Goal: Task Accomplishment & Management: Manage account settings

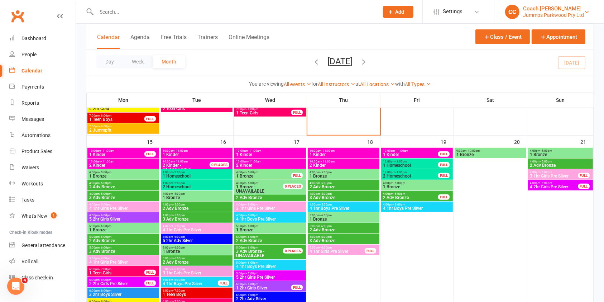
click at [565, 9] on div "Coach [PERSON_NAME]" at bounding box center [553, 8] width 61 height 6
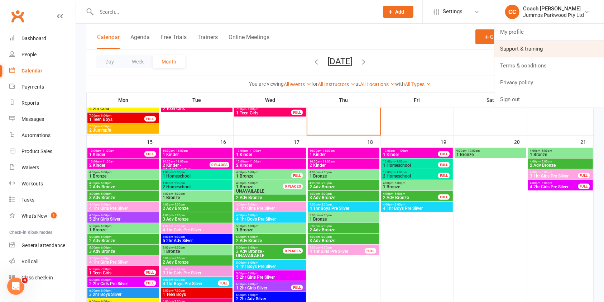
click at [529, 47] on link "Support & training" at bounding box center [550, 49] width 110 height 16
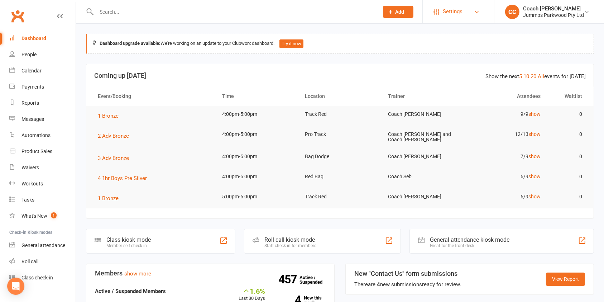
click at [450, 13] on span "Settings" at bounding box center [453, 12] width 20 height 16
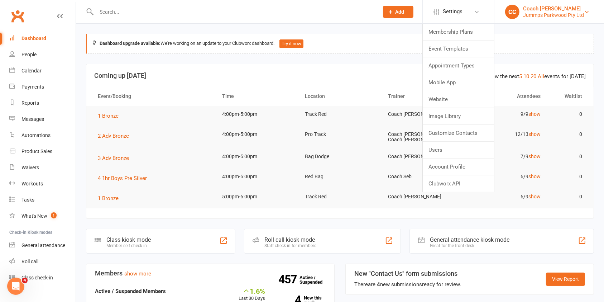
click at [569, 16] on div "Jummps Parkwood Pty Ltd" at bounding box center [553, 15] width 61 height 6
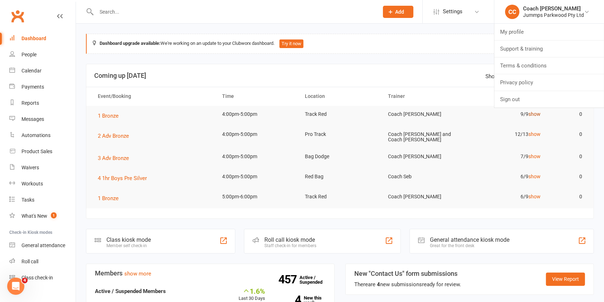
click at [532, 114] on link "show" at bounding box center [535, 114] width 12 height 6
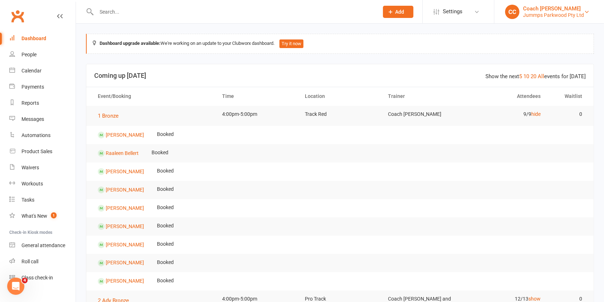
click at [533, 18] on div "Jummps Parkwood Pty Ltd" at bounding box center [553, 15] width 61 height 6
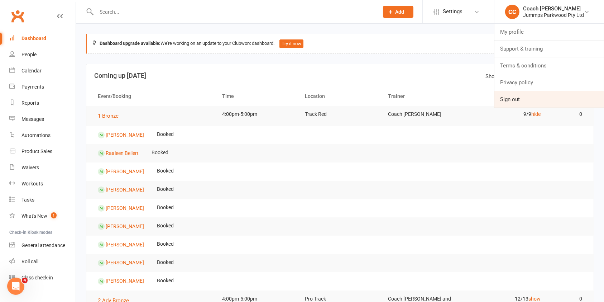
click at [516, 98] on link "Sign out" at bounding box center [550, 99] width 110 height 16
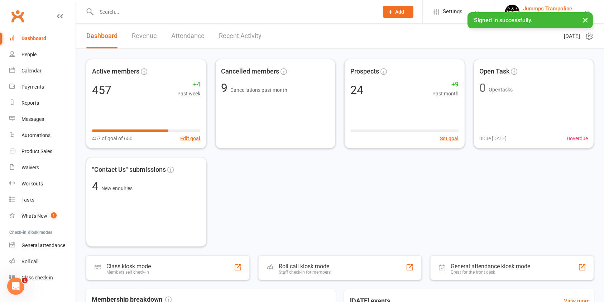
click at [560, 11] on div "Jummps Trampoline" at bounding box center [553, 8] width 61 height 6
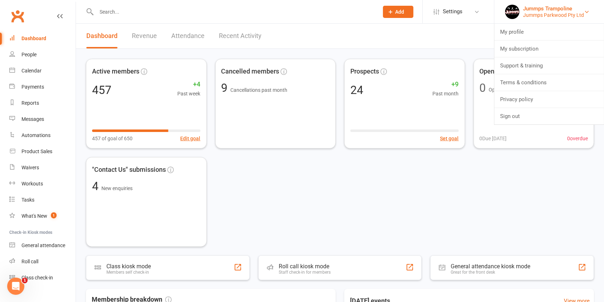
click at [562, 8] on div "Jummps Trampoline" at bounding box center [553, 8] width 61 height 6
click at [561, 7] on div "Jummps Trampoline" at bounding box center [553, 8] width 61 height 6
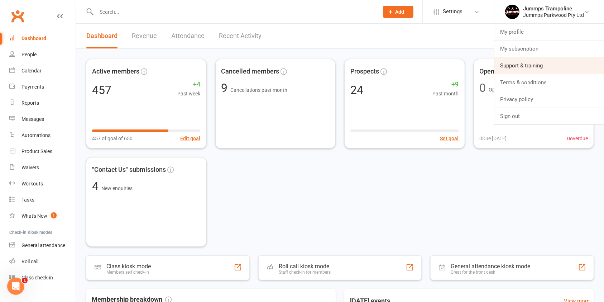
click at [538, 67] on link "Support & training" at bounding box center [550, 65] width 110 height 16
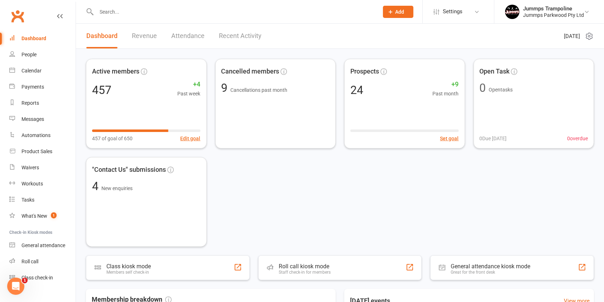
click at [12, 24] on link "Clubworx" at bounding box center [18, 16] width 18 height 18
click at [548, 10] on div "Jummps Trampoline" at bounding box center [553, 8] width 61 height 6
click at [559, 16] on div "Jummps Parkwood Pty Ltd" at bounding box center [553, 15] width 61 height 6
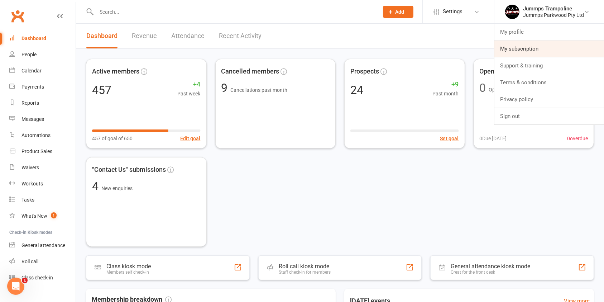
click at [533, 48] on link "My subscription" at bounding box center [550, 49] width 110 height 16
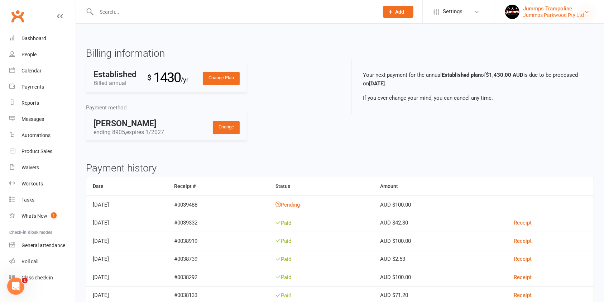
click at [585, 11] on icon at bounding box center [587, 12] width 6 height 6
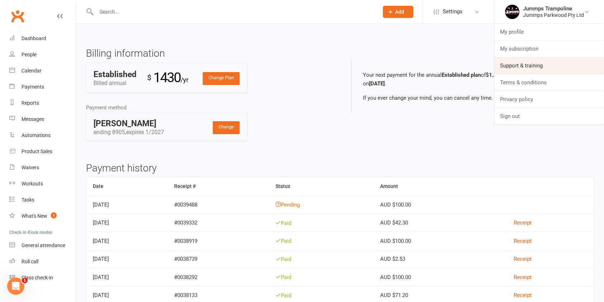
click at [536, 65] on link "Support & training" at bounding box center [550, 65] width 110 height 16
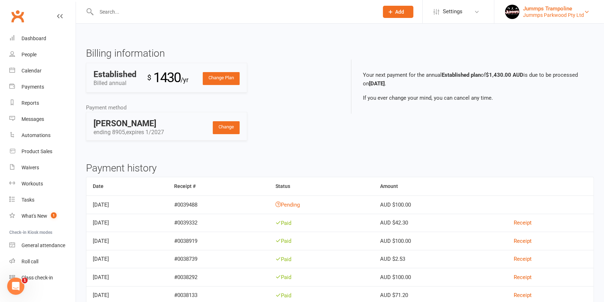
click at [553, 9] on div "Jummps Trampoline" at bounding box center [553, 8] width 61 height 6
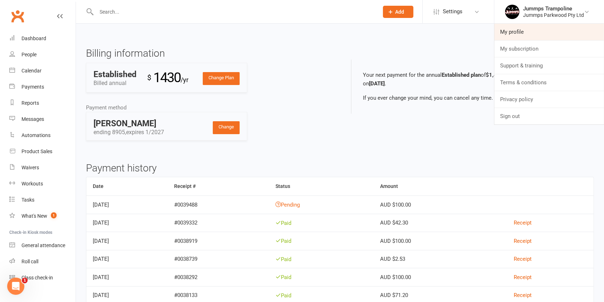
click at [518, 32] on link "My profile" at bounding box center [550, 32] width 110 height 16
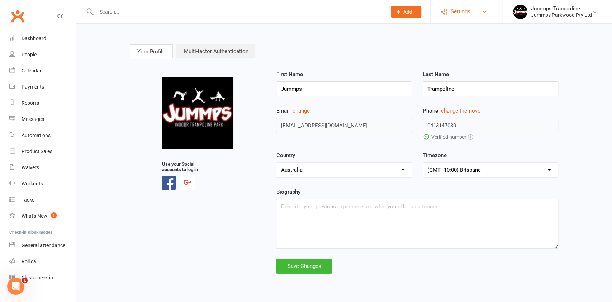
click at [461, 13] on span "Settings" at bounding box center [461, 12] width 20 height 16
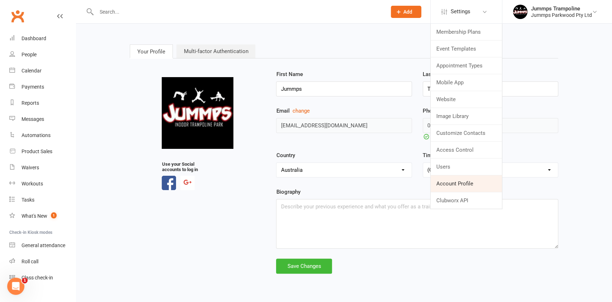
click at [452, 183] on link "Account Profile" at bounding box center [466, 183] width 71 height 16
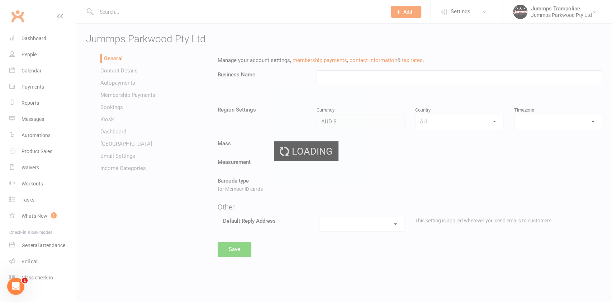
type input "Jummps Parkwood Pty Ltd"
select select "Australia/Brisbane"
select select "info@jummps.com.au"
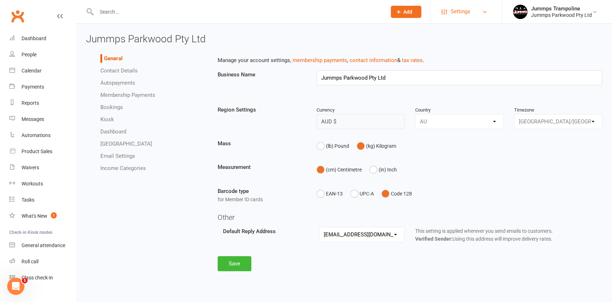
click at [459, 12] on span "Settings" at bounding box center [461, 12] width 20 height 16
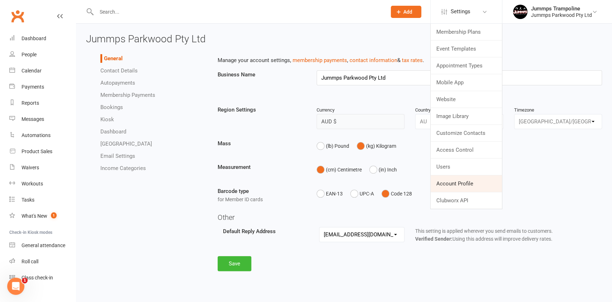
click at [475, 187] on link "Account Profile" at bounding box center [466, 183] width 71 height 16
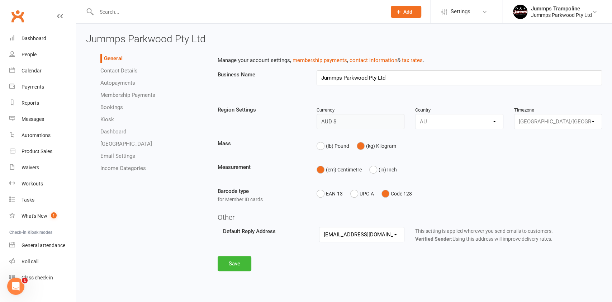
click at [126, 71] on link "Contact Details" at bounding box center [118, 70] width 37 height 6
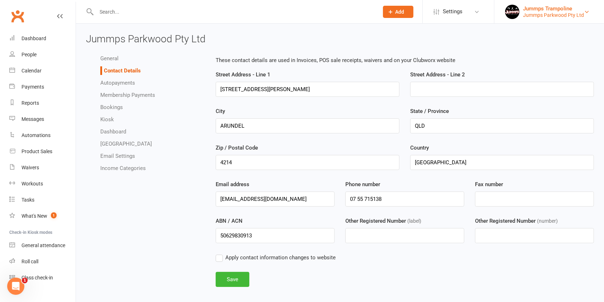
click at [575, 13] on div "Jummps Parkwood Pty Ltd" at bounding box center [553, 15] width 61 height 6
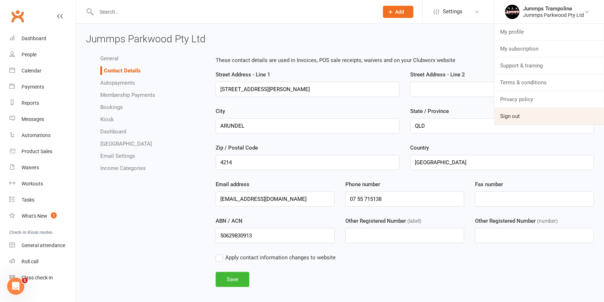
click at [517, 119] on link "Sign out" at bounding box center [550, 116] width 110 height 16
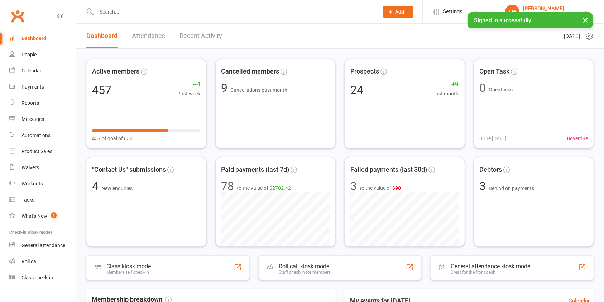
click at [551, 5] on div "[PERSON_NAME]" at bounding box center [553, 8] width 61 height 6
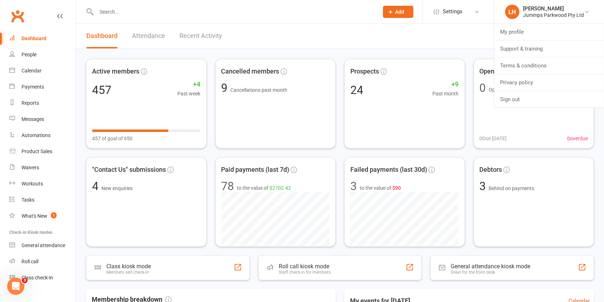
scroll to position [11, 0]
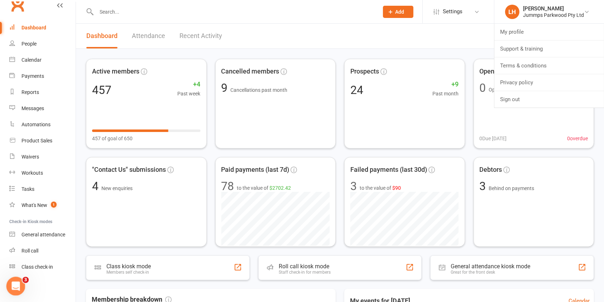
click at [12, 288] on icon "Open Intercom Messenger" at bounding box center [15, 285] width 12 height 12
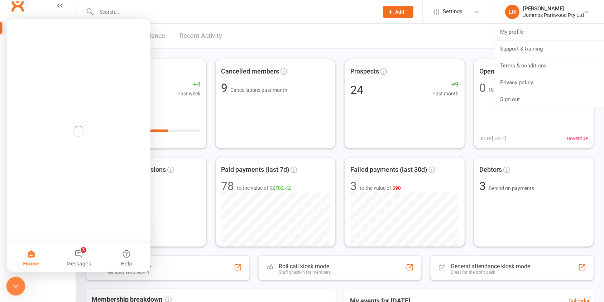
scroll to position [0, 0]
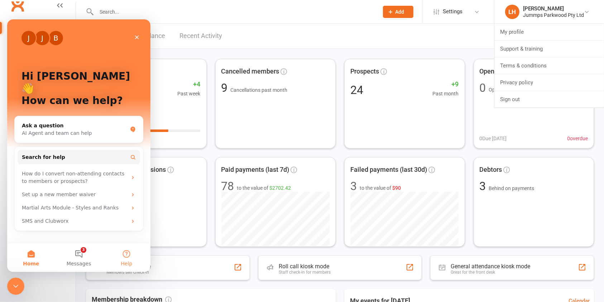
click at [123, 259] on button "Help" at bounding box center [127, 257] width 48 height 29
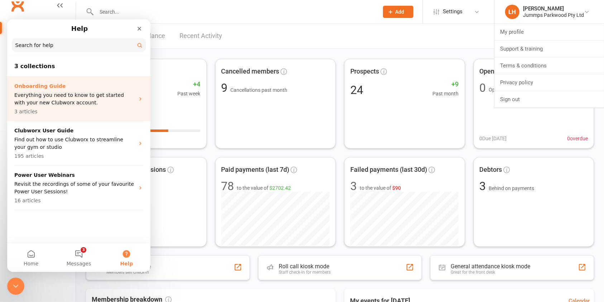
click at [29, 105] on p "Everything you need to know to get started with your new Clubworx account." at bounding box center [74, 98] width 120 height 15
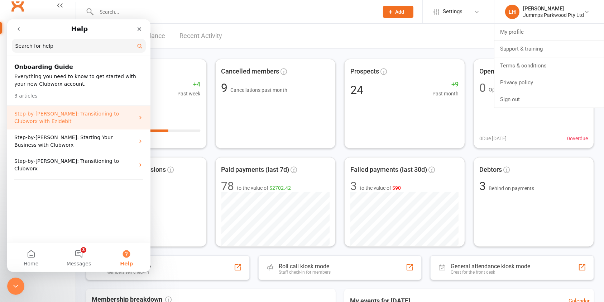
click at [42, 115] on p "Step-by-[PERSON_NAME]: Transitioning to Clubworx with Ezidebit" at bounding box center [74, 117] width 120 height 15
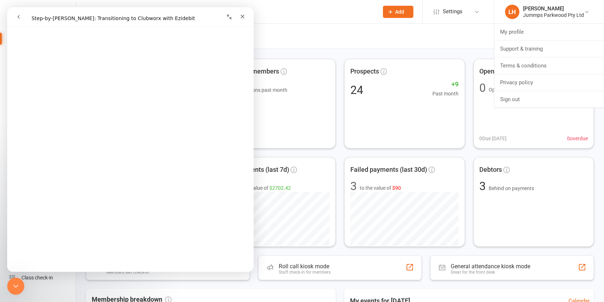
scroll to position [1604, 0]
click at [229, 18] on icon "Collapse window" at bounding box center [230, 17] width 6 height 6
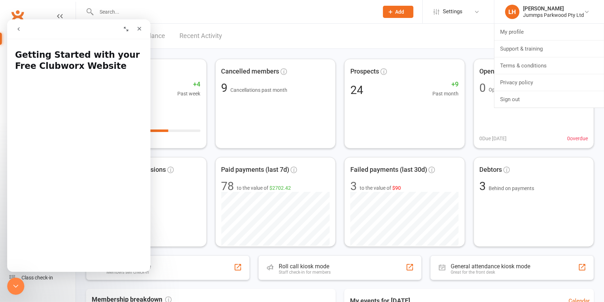
click at [126, 29] on icon "Expand window" at bounding box center [126, 29] width 6 height 6
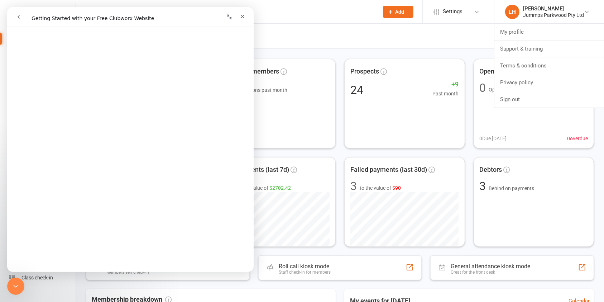
scroll to position [42, 0]
click at [17, 9] on nav "Intercom messenger" at bounding box center [130, 17] width 247 height 20
click at [20, 15] on icon "go back" at bounding box center [19, 17] width 6 height 6
click at [19, 17] on icon "go back" at bounding box center [19, 17] width 6 height 6
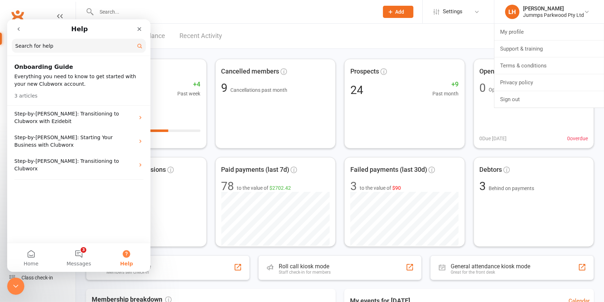
click at [122, 258] on button "Help" at bounding box center [127, 257] width 48 height 29
click at [62, 47] on input "Search for help" at bounding box center [79, 46] width 134 height 14
type input "trial membership"
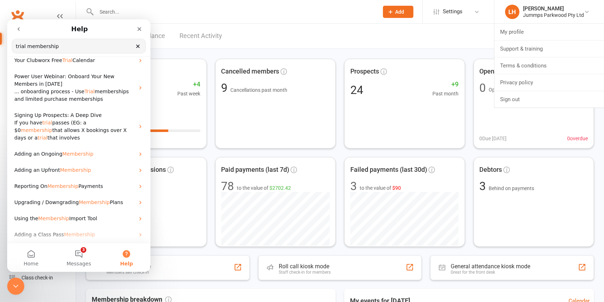
scroll to position [0, 0]
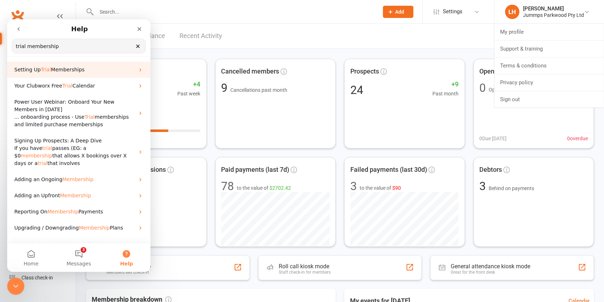
click at [59, 67] on span "Memberships" at bounding box center [68, 70] width 34 height 6
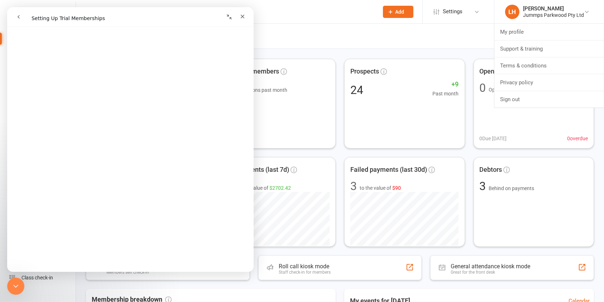
scroll to position [250, 0]
click at [241, 18] on icon "Close" at bounding box center [243, 17] width 6 height 6
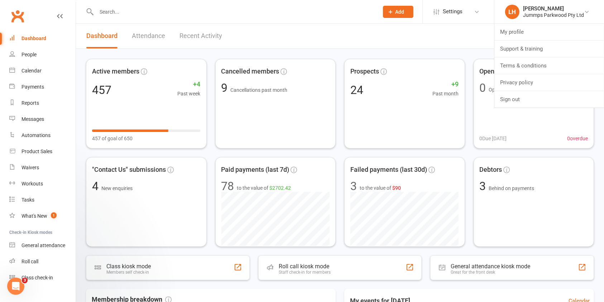
scroll to position [0, 0]
click at [237, 11] on input "text" at bounding box center [234, 12] width 280 height 10
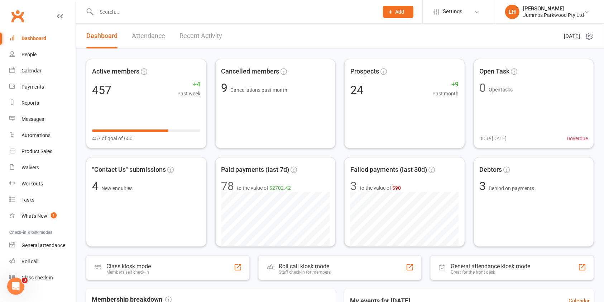
click at [115, 11] on input "text" at bounding box center [234, 12] width 280 height 10
click at [391, 13] on icon at bounding box center [391, 12] width 6 height 6
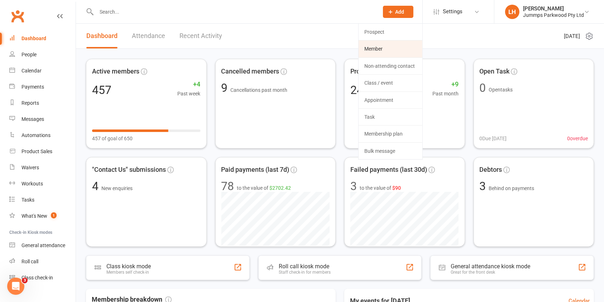
click at [389, 52] on link "Member" at bounding box center [391, 49] width 64 height 16
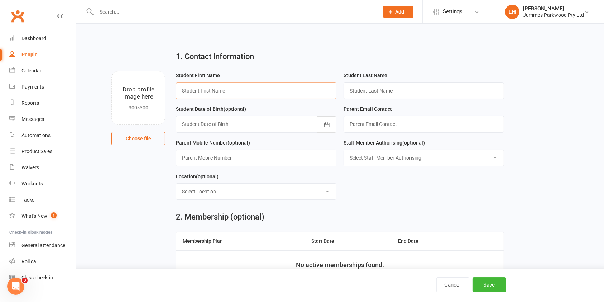
click at [205, 91] on input "text" at bounding box center [256, 90] width 161 height 16
type input "test"
type input "dummy"
click at [264, 126] on div at bounding box center [256, 124] width 161 height 16
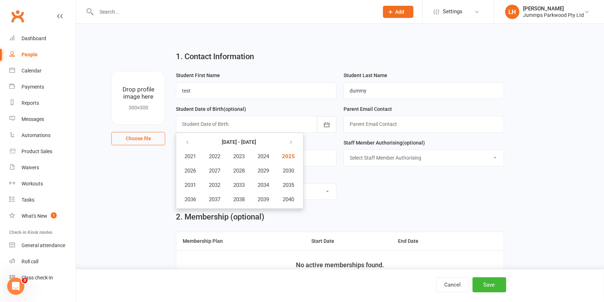
click at [555, 174] on main "1. Contact Information Drop profile image here 300×300 Choose file Student Firs…" at bounding box center [340, 193] width 508 height 297
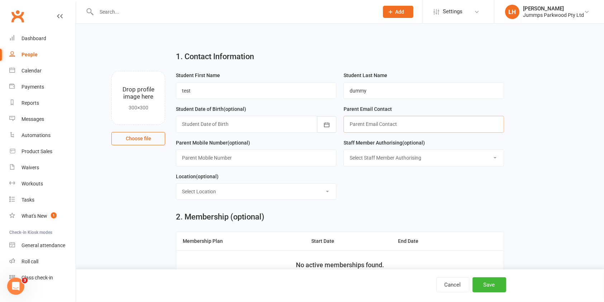
click at [441, 125] on input "text" at bounding box center [424, 124] width 161 height 16
type input "[PERSON_NAME][EMAIL_ADDRESS][DOMAIN_NAME]"
click at [260, 158] on input "text" at bounding box center [256, 157] width 161 height 16
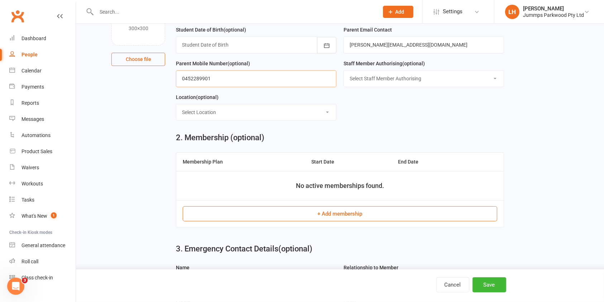
scroll to position [86, 0]
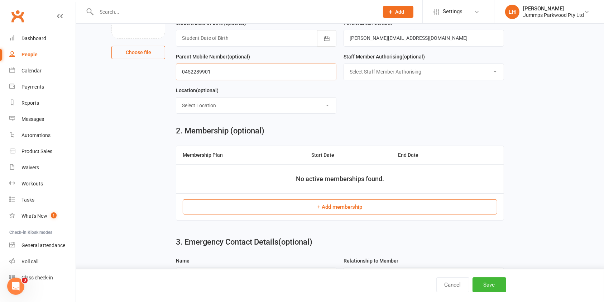
type input "0452289901"
click at [446, 74] on select "Select Staff Member Authorising Coach [PERSON_NAME] Coach [PERSON_NAME] Trampol…" at bounding box center [424, 72] width 160 height 16
click at [568, 128] on main "1. Contact Information Drop profile image here 300×300 Choose file Student Firs…" at bounding box center [340, 107] width 508 height 297
click at [356, 211] on button "+ Add membership" at bounding box center [340, 206] width 314 height 15
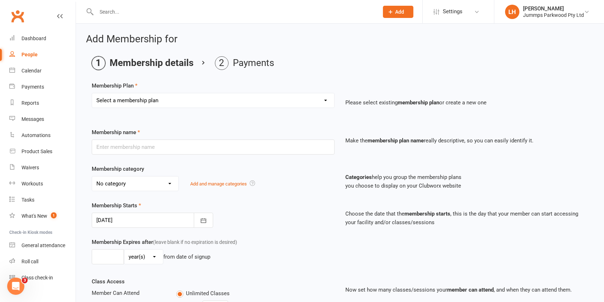
click at [327, 96] on select "Select a membership plan Create new Membership Plan Student Registration Fee - …" at bounding box center [213, 100] width 242 height 14
select select "5"
click at [92, 93] on select "Select a membership plan Create new Membership Plan Student Registration Fee - …" at bounding box center [213, 100] width 242 height 14
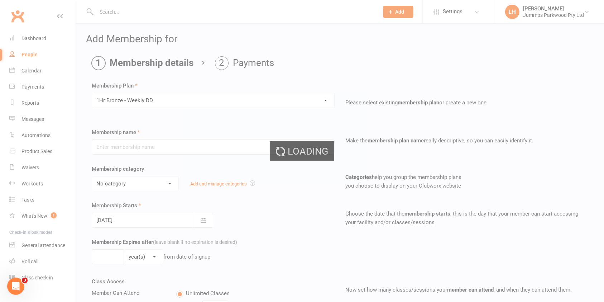
type input "1Hr Bronze - Weekly DD"
select select "12"
type input "10"
select select "1"
type input "10"
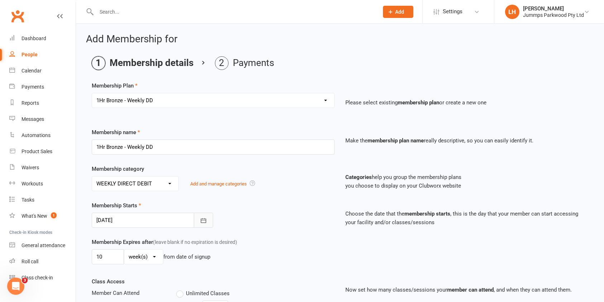
click at [204, 220] on icon "button" at bounding box center [203, 220] width 7 height 7
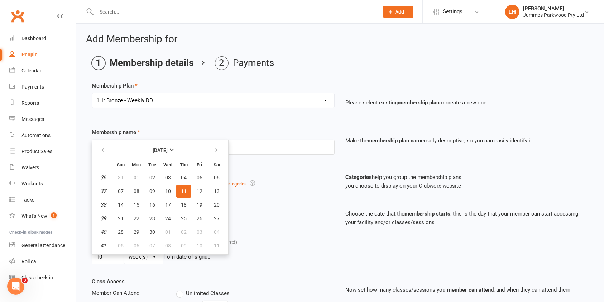
click at [183, 190] on span "11" at bounding box center [184, 191] width 6 height 6
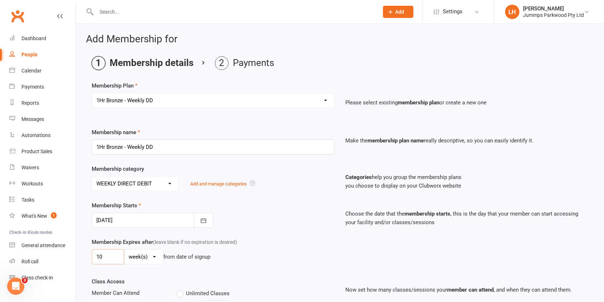
click at [112, 255] on input "10" at bounding box center [108, 256] width 32 height 15
click at [202, 220] on icon "button" at bounding box center [203, 220] width 7 height 7
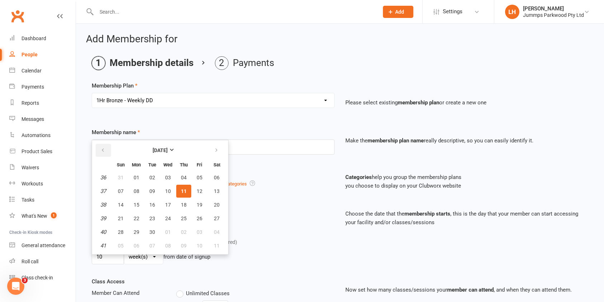
click at [103, 149] on icon "button" at bounding box center [102, 150] width 5 height 6
click at [102, 152] on icon "button" at bounding box center [102, 150] width 5 height 6
click at [135, 204] on span "14" at bounding box center [137, 205] width 6 height 6
type input "[DATE]"
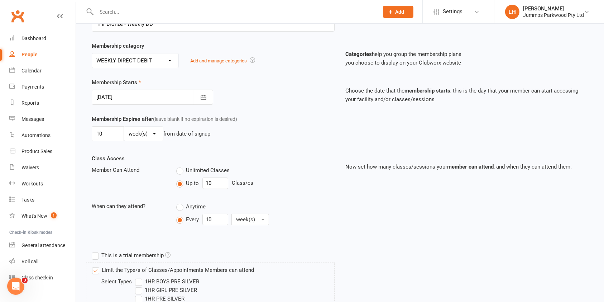
scroll to position [123, 0]
click at [220, 183] on input "10" at bounding box center [216, 182] width 26 height 11
type input "1"
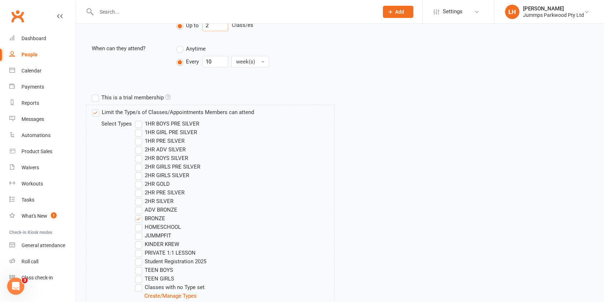
scroll to position [280, 0]
type input "2"
click at [149, 94] on label "This is a trial membership" at bounding box center [131, 98] width 79 height 9
click at [96, 94] on input "This is a trial membership" at bounding box center [94, 94] width 5 height 0
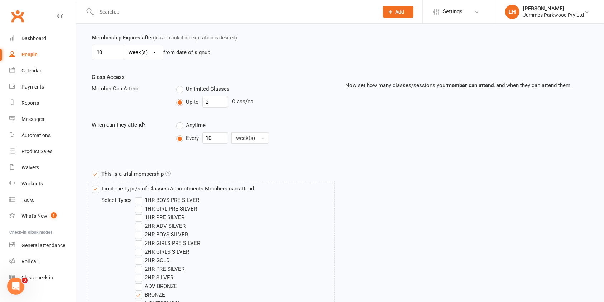
scroll to position [204, 0]
click at [213, 102] on input "2" at bounding box center [216, 102] width 26 height 11
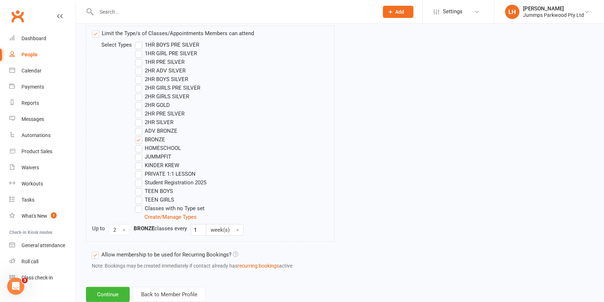
scroll to position [379, 0]
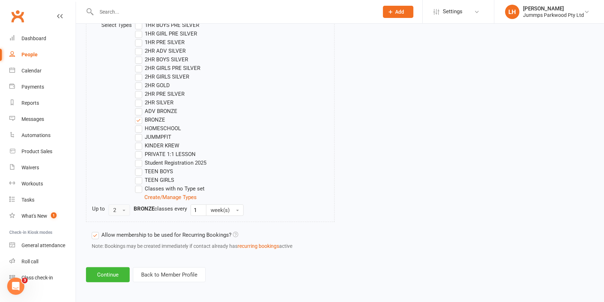
type input "1"
click at [123, 210] on span "button" at bounding box center [124, 210] width 3 height 1
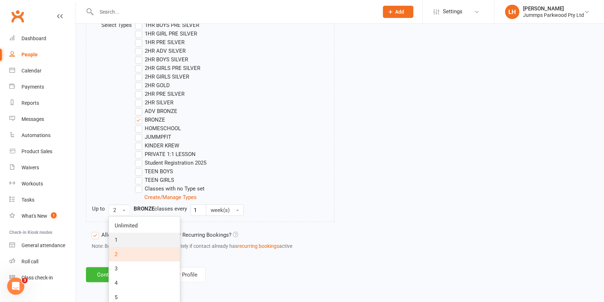
click at [132, 239] on link "1" at bounding box center [144, 240] width 71 height 14
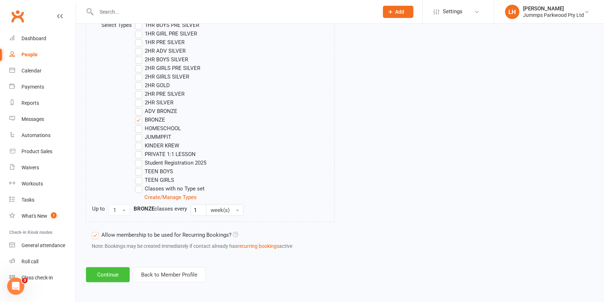
click at [102, 281] on button "Continue" at bounding box center [108, 274] width 44 height 15
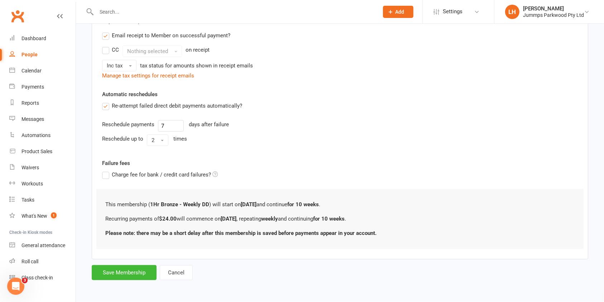
scroll to position [0, 0]
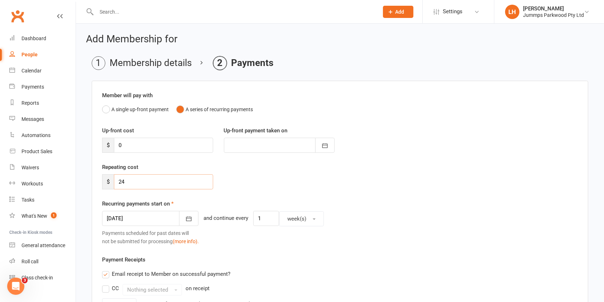
click at [168, 182] on input "24" at bounding box center [163, 181] width 99 height 15
click at [147, 113] on button "A single up-front payment" at bounding box center [135, 110] width 67 height 14
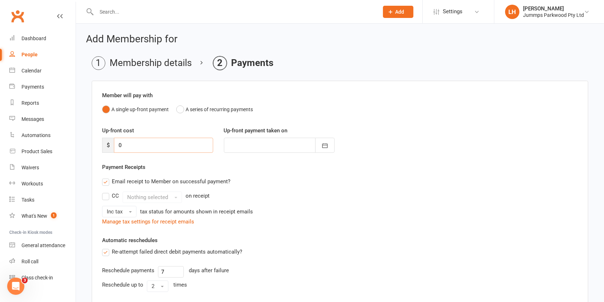
click at [141, 146] on input "0" at bounding box center [163, 145] width 99 height 15
type input "2"
type input "[DATE]"
type input "24"
click at [213, 109] on button "A series of recurring payments" at bounding box center [214, 110] width 77 height 14
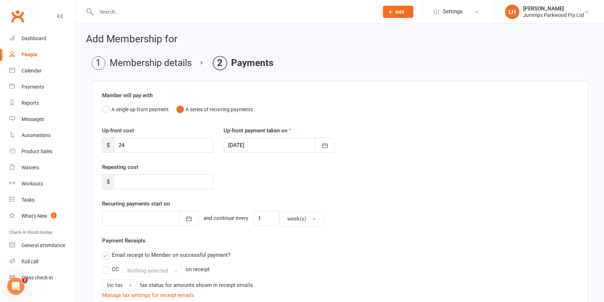
click at [230, 107] on button "A series of recurring payments" at bounding box center [214, 110] width 77 height 14
click at [149, 109] on button "A single up-front payment" at bounding box center [135, 110] width 67 height 14
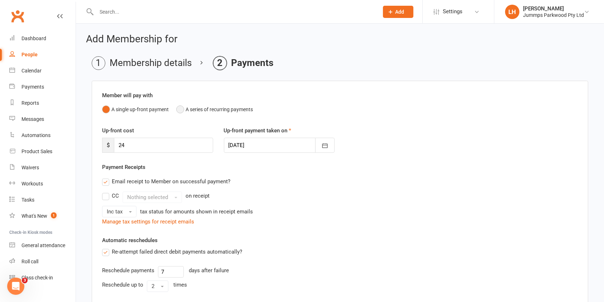
click at [242, 109] on button "A series of recurring payments" at bounding box center [214, 110] width 77 height 14
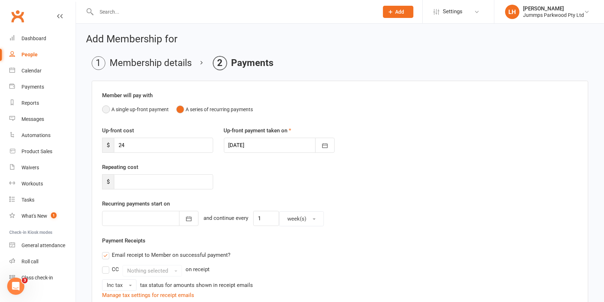
click at [109, 112] on button "A single up-front payment" at bounding box center [135, 110] width 67 height 14
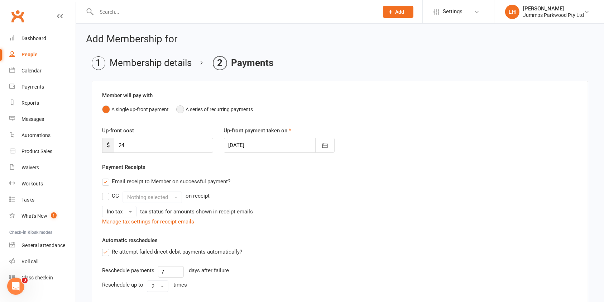
click at [214, 112] on button "A series of recurring payments" at bounding box center [214, 110] width 77 height 14
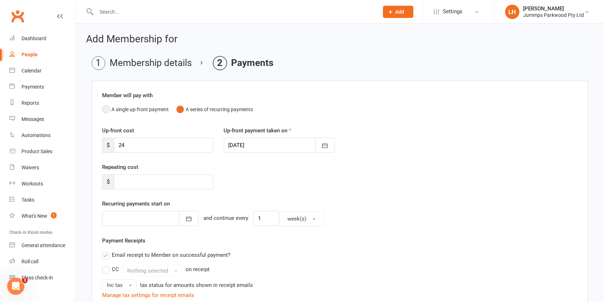
click at [131, 109] on button "A single up-front payment" at bounding box center [135, 110] width 67 height 14
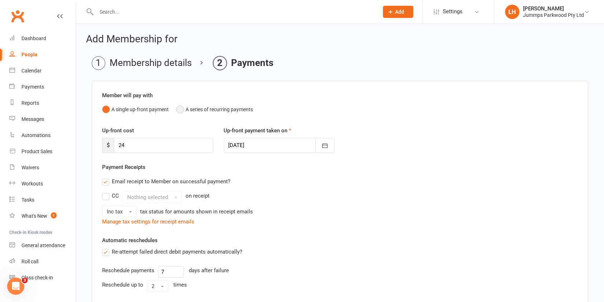
click at [240, 109] on button "A series of recurring payments" at bounding box center [214, 110] width 77 height 14
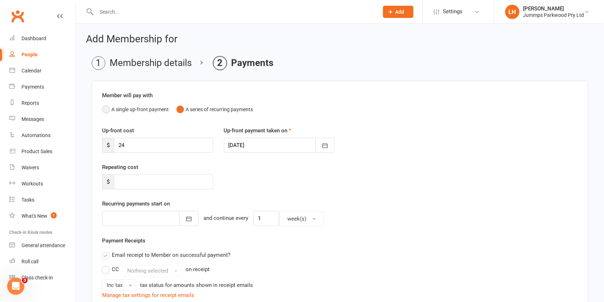
click at [150, 108] on button "A single up-front payment" at bounding box center [135, 110] width 67 height 14
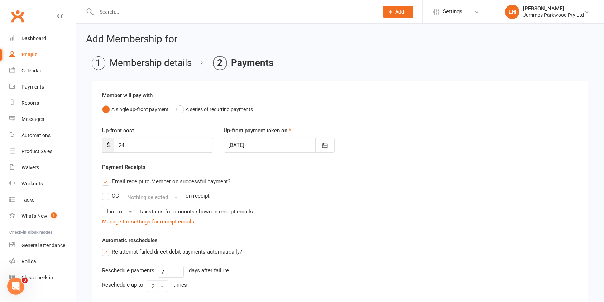
click at [226, 253] on label "Re-attempt failed direct debit payments automatically?" at bounding box center [172, 251] width 140 height 9
click at [107, 247] on input "Re-attempt failed direct debit payments automatically?" at bounding box center [104, 247] width 5 height 0
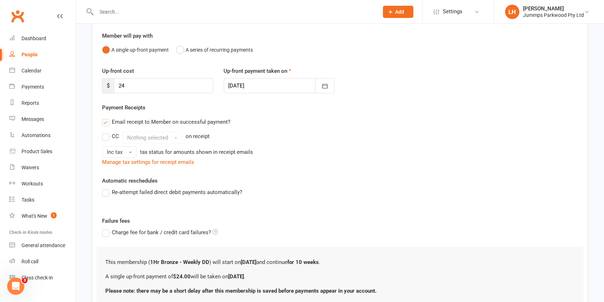
scroll to position [117, 0]
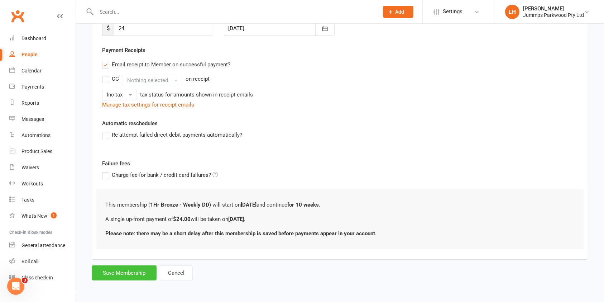
click at [127, 272] on button "Save Membership" at bounding box center [124, 272] width 65 height 15
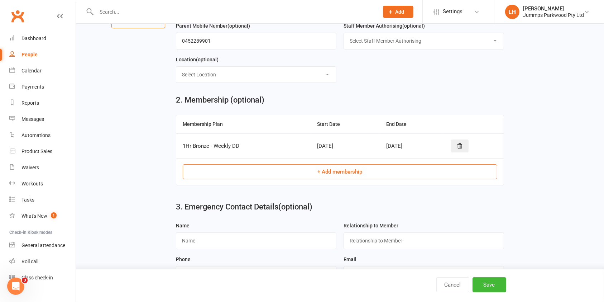
scroll to position [205, 0]
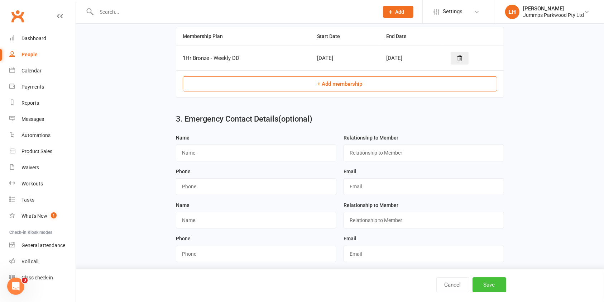
click at [503, 286] on button "Save" at bounding box center [490, 284] width 34 height 15
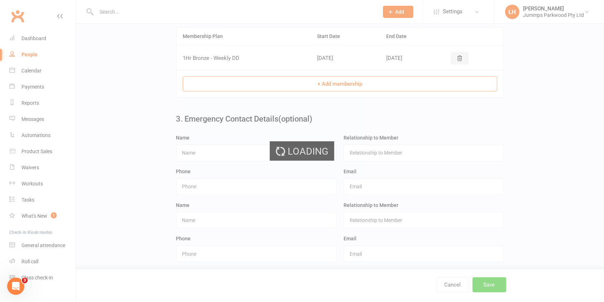
scroll to position [0, 0]
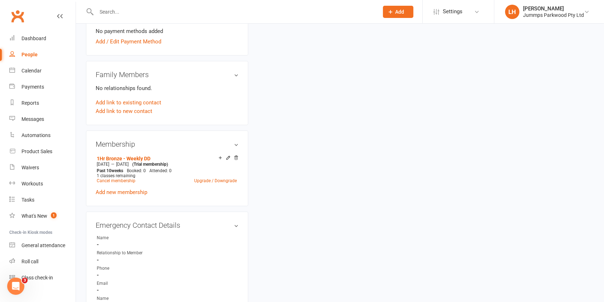
scroll to position [222, 0]
click at [34, 71] on div "Calendar" at bounding box center [32, 71] width 20 height 6
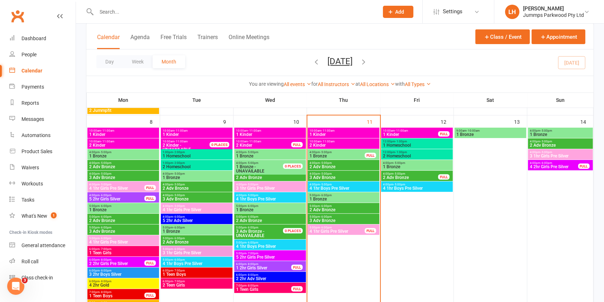
scroll to position [232, 0]
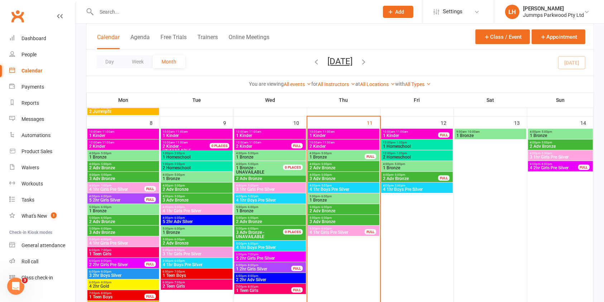
click at [338, 200] on span "1 Bronze" at bounding box center [343, 200] width 69 height 4
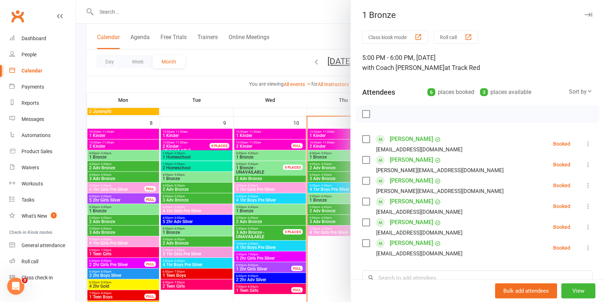
click at [409, 281] on div "Bulk add attendees View" at bounding box center [477, 290] width 253 height 23
click at [433, 276] on input "search" at bounding box center [477, 277] width 230 height 15
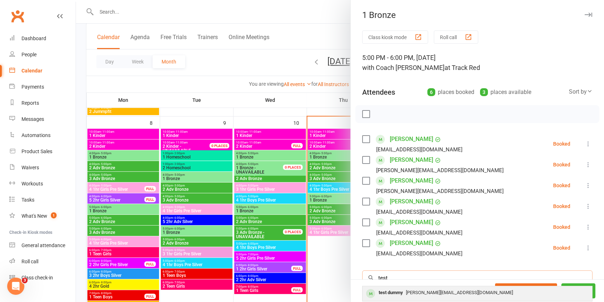
type input "test"
click at [423, 294] on span "[PERSON_NAME][EMAIL_ADDRESS][DOMAIN_NAME]" at bounding box center [459, 292] width 107 height 5
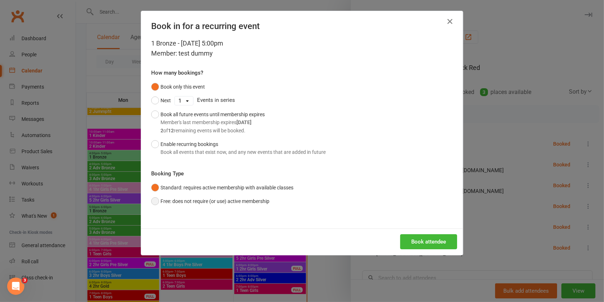
click at [221, 203] on button "Free: does not require (or use) active membership" at bounding box center [210, 201] width 118 height 14
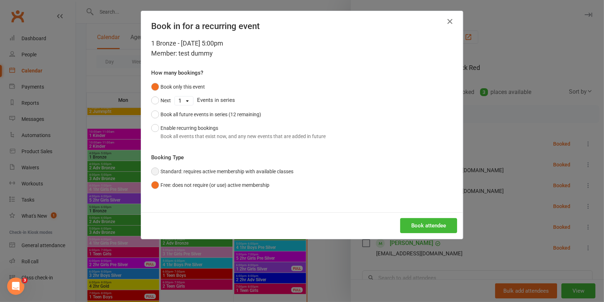
click at [274, 171] on button "Standard: requires active membership with available classes" at bounding box center [222, 172] width 142 height 14
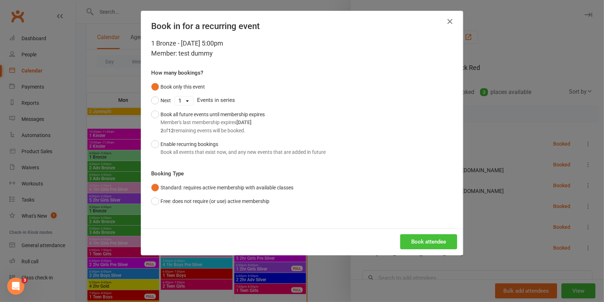
click at [430, 240] on button "Book attendee" at bounding box center [428, 241] width 57 height 15
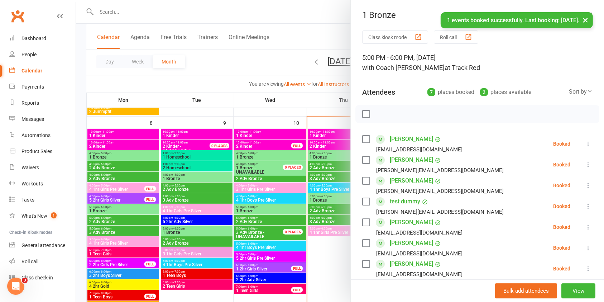
click at [585, 208] on icon at bounding box center [588, 206] width 7 height 7
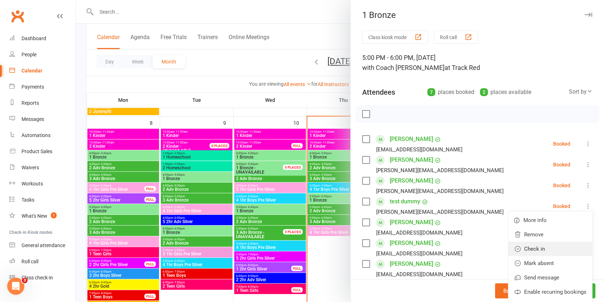
click at [526, 249] on link "Check in" at bounding box center [551, 249] width 84 height 14
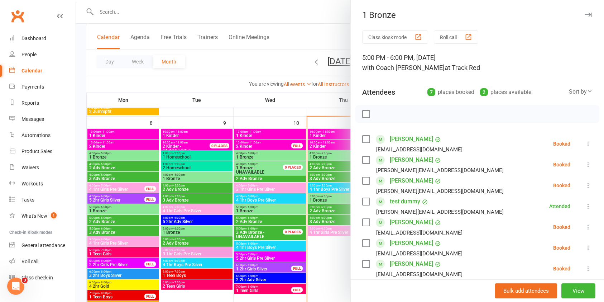
click at [402, 203] on link "test dummy" at bounding box center [405, 201] width 30 height 11
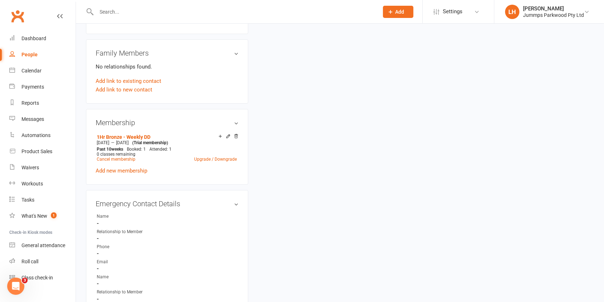
scroll to position [246, 0]
click at [220, 155] on link "Upgrade / Downgrade" at bounding box center [215, 157] width 43 height 5
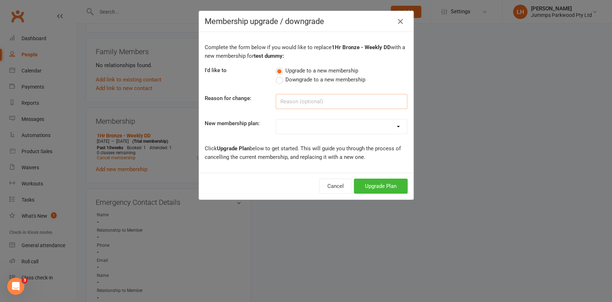
click at [322, 103] on input at bounding box center [342, 101] width 132 height 15
click at [348, 130] on select "Student Registration Fee - 2025 Kinder Krew - Upfront Payment Kinder Krew - Wee…" at bounding box center [341, 126] width 131 height 14
select select "4"
click at [276, 119] on select "Student Registration Fee - 2025 Kinder Krew - Upfront Payment Kinder Krew - Wee…" at bounding box center [341, 126] width 131 height 14
click at [339, 124] on select "Student Registration Fee - 2025 Kinder Krew - Upfront Payment Kinder Krew - Wee…" at bounding box center [341, 126] width 131 height 14
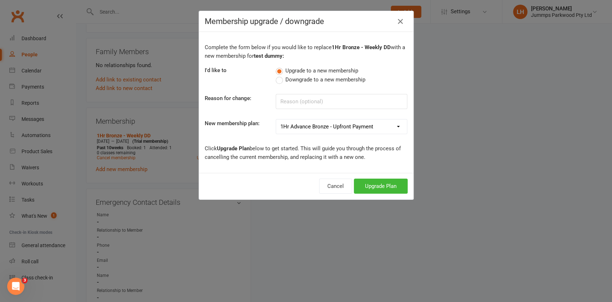
click at [276, 119] on select "Student Registration Fee - 2025 Kinder Krew - Upfront Payment Kinder Krew - Wee…" at bounding box center [341, 126] width 131 height 14
click at [382, 186] on button "Upgrade Plan" at bounding box center [381, 186] width 54 height 15
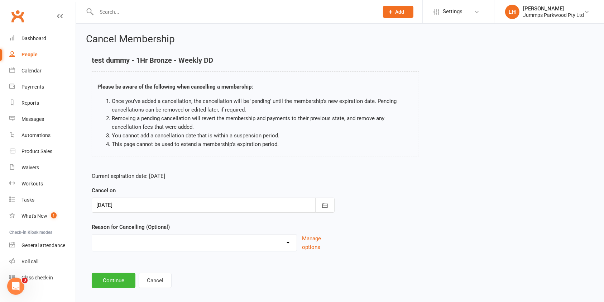
scroll to position [8, 0]
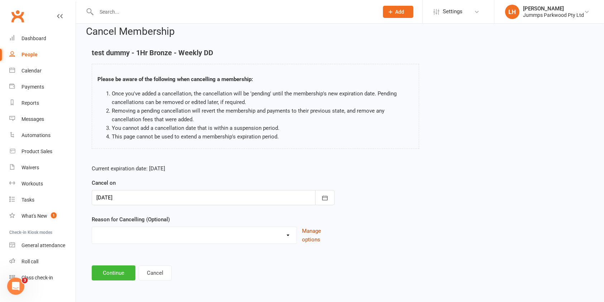
click at [315, 230] on button "Manage options" at bounding box center [318, 235] width 33 height 17
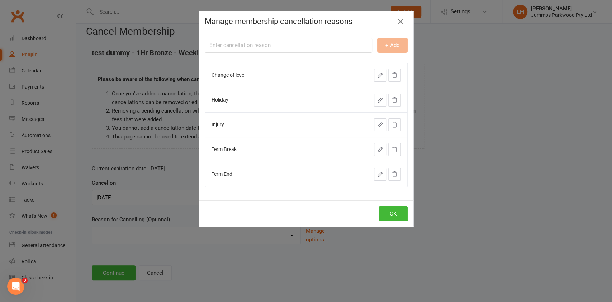
click at [398, 23] on icon "button" at bounding box center [400, 21] width 9 height 9
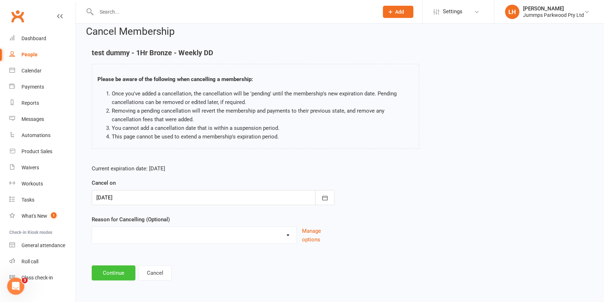
click at [109, 273] on button "Continue" at bounding box center [114, 272] width 44 height 15
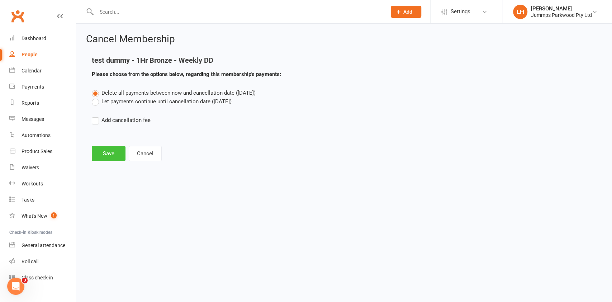
click at [108, 153] on button "Save" at bounding box center [109, 153] width 34 height 15
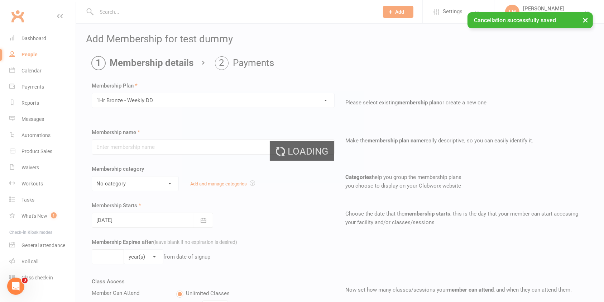
type input "1Hr Bronze - Weekly DD"
select select "12"
type input "10"
select select "1"
type input "10"
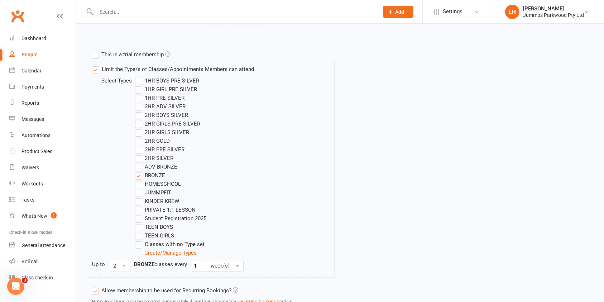
scroll to position [379, 0]
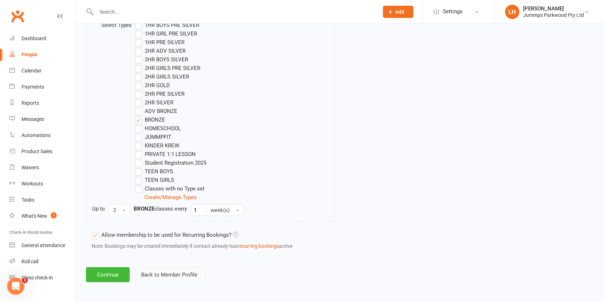
click at [161, 280] on button "Back to Member Profile" at bounding box center [169, 274] width 73 height 15
